Goal: Navigation & Orientation: Find specific page/section

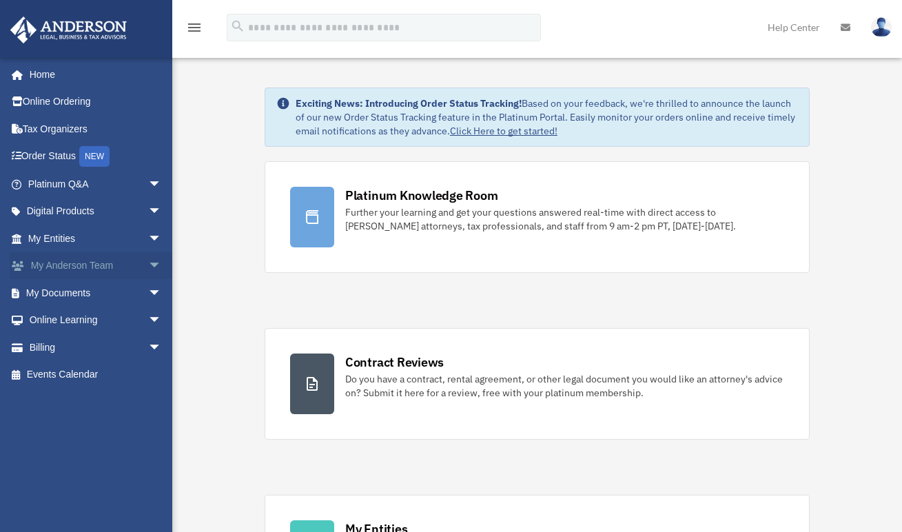
click at [83, 260] on link "My Anderson Team arrow_drop_down" at bounding box center [96, 266] width 173 height 28
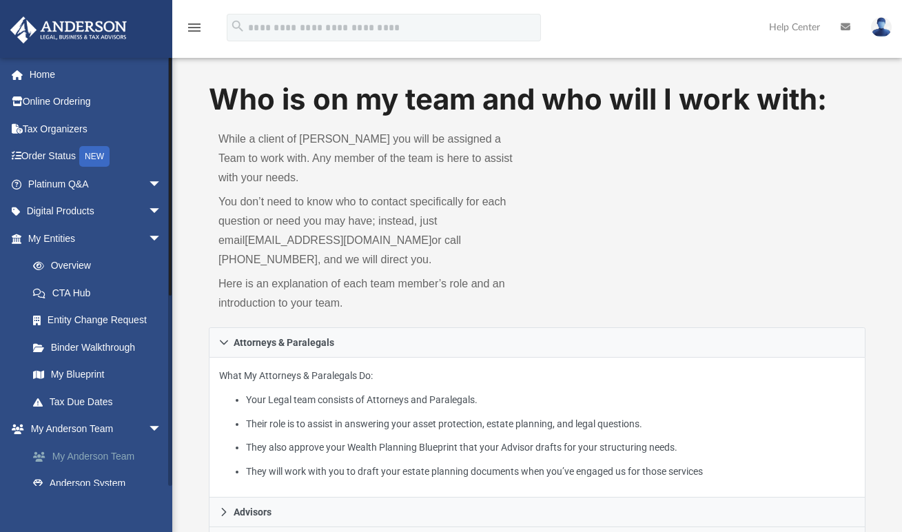
click at [88, 451] on link "My Anderson Team" at bounding box center [100, 456] width 163 height 28
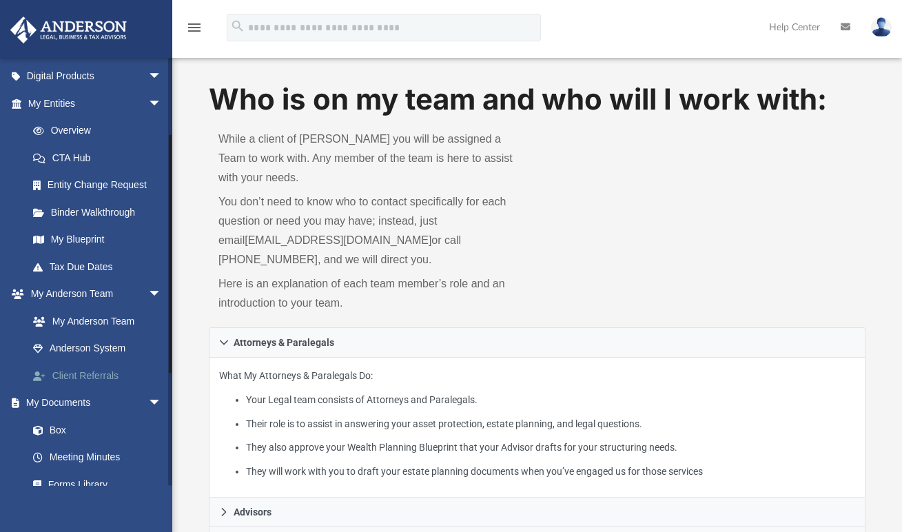
scroll to position [103, 0]
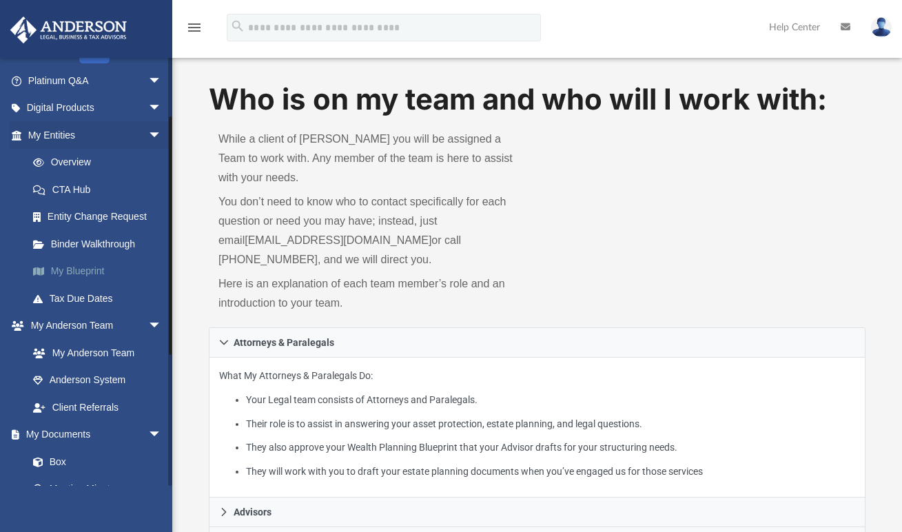
click at [66, 267] on link "My Blueprint" at bounding box center [100, 272] width 163 height 28
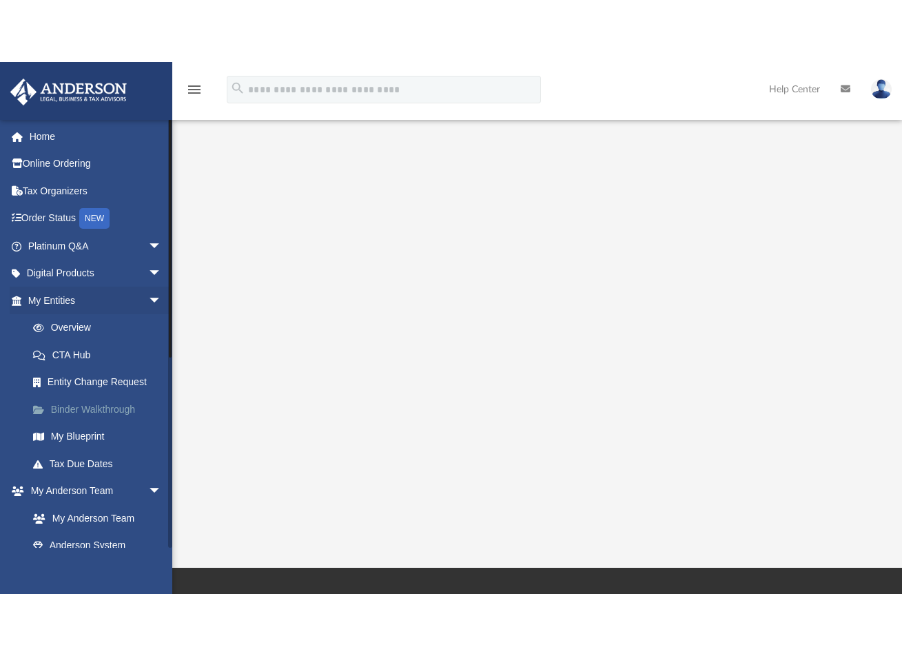
scroll to position [109, 0]
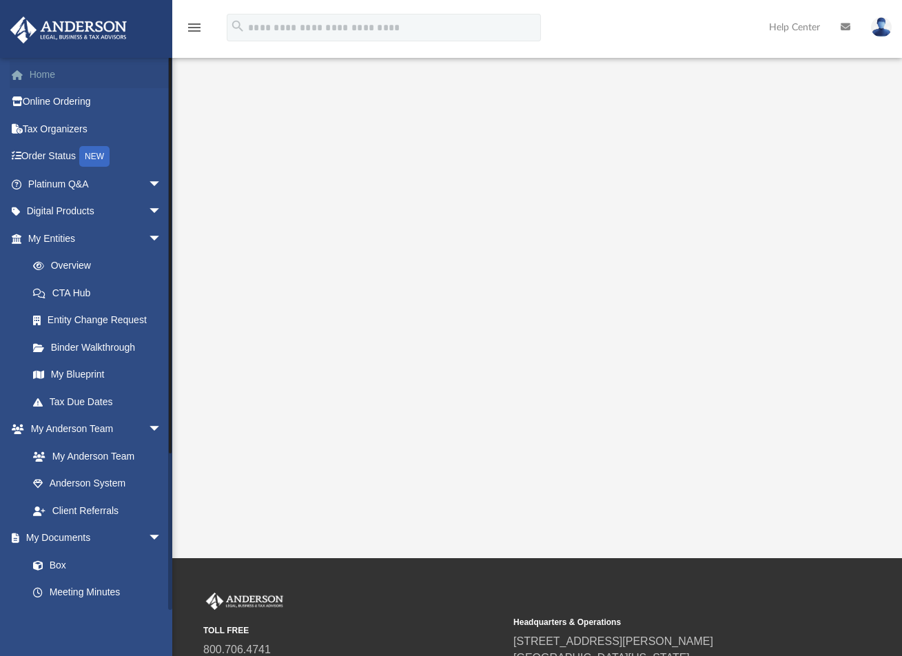
click at [53, 70] on link "Home" at bounding box center [96, 75] width 173 height 28
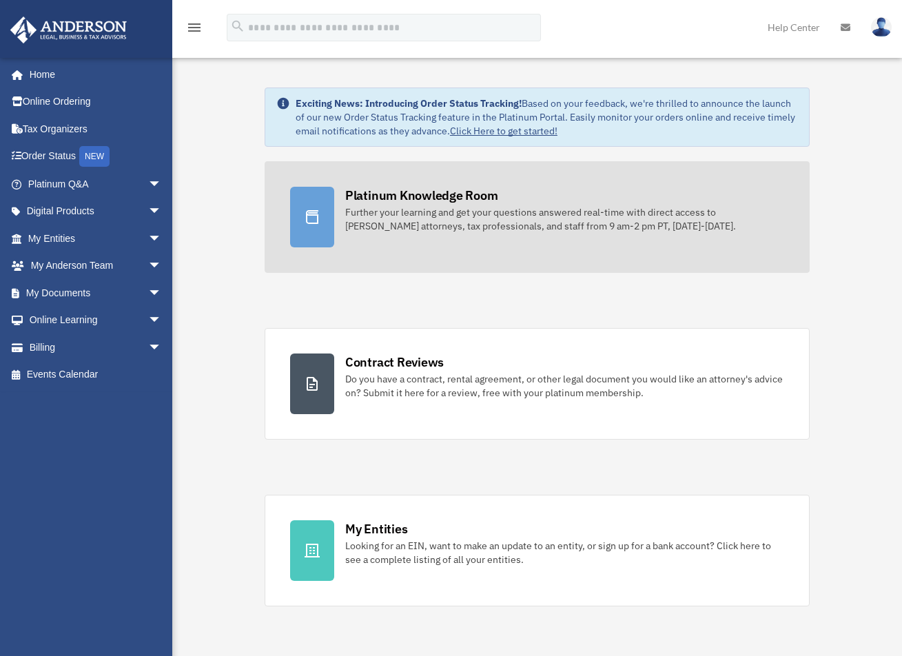
click at [418, 201] on div "Platinum Knowledge Room" at bounding box center [421, 195] width 153 height 17
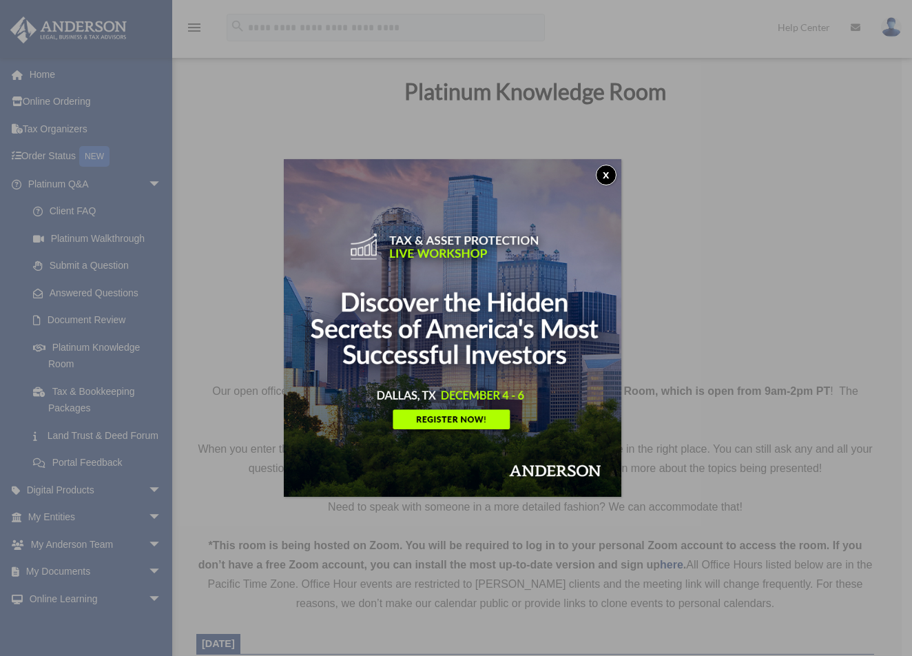
click at [610, 176] on button "x" at bounding box center [606, 175] width 21 height 21
